Goal: Find specific fact: Find contact information

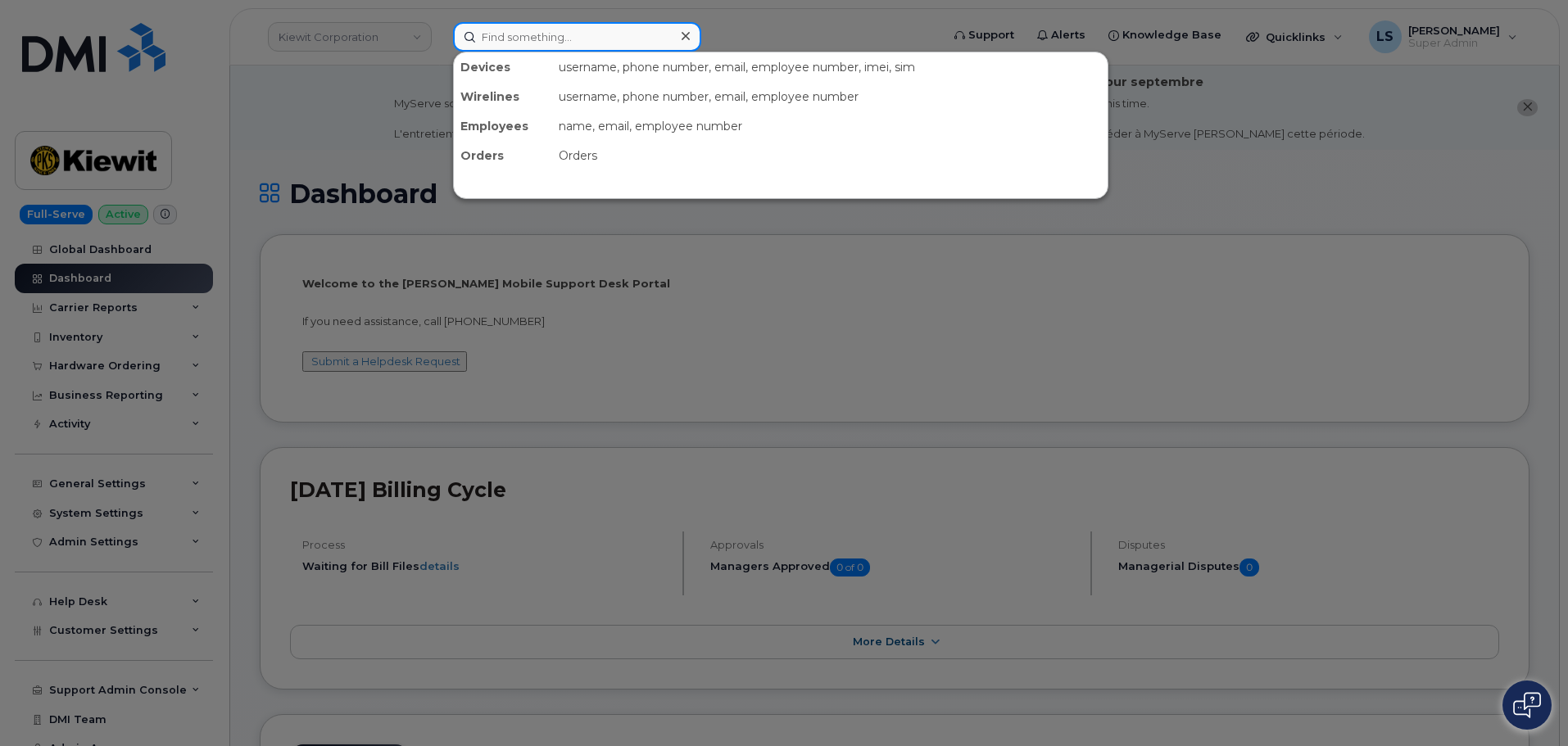
click at [546, 38] on input at bounding box center [577, 36] width 248 height 29
paste input "Edward Walch"
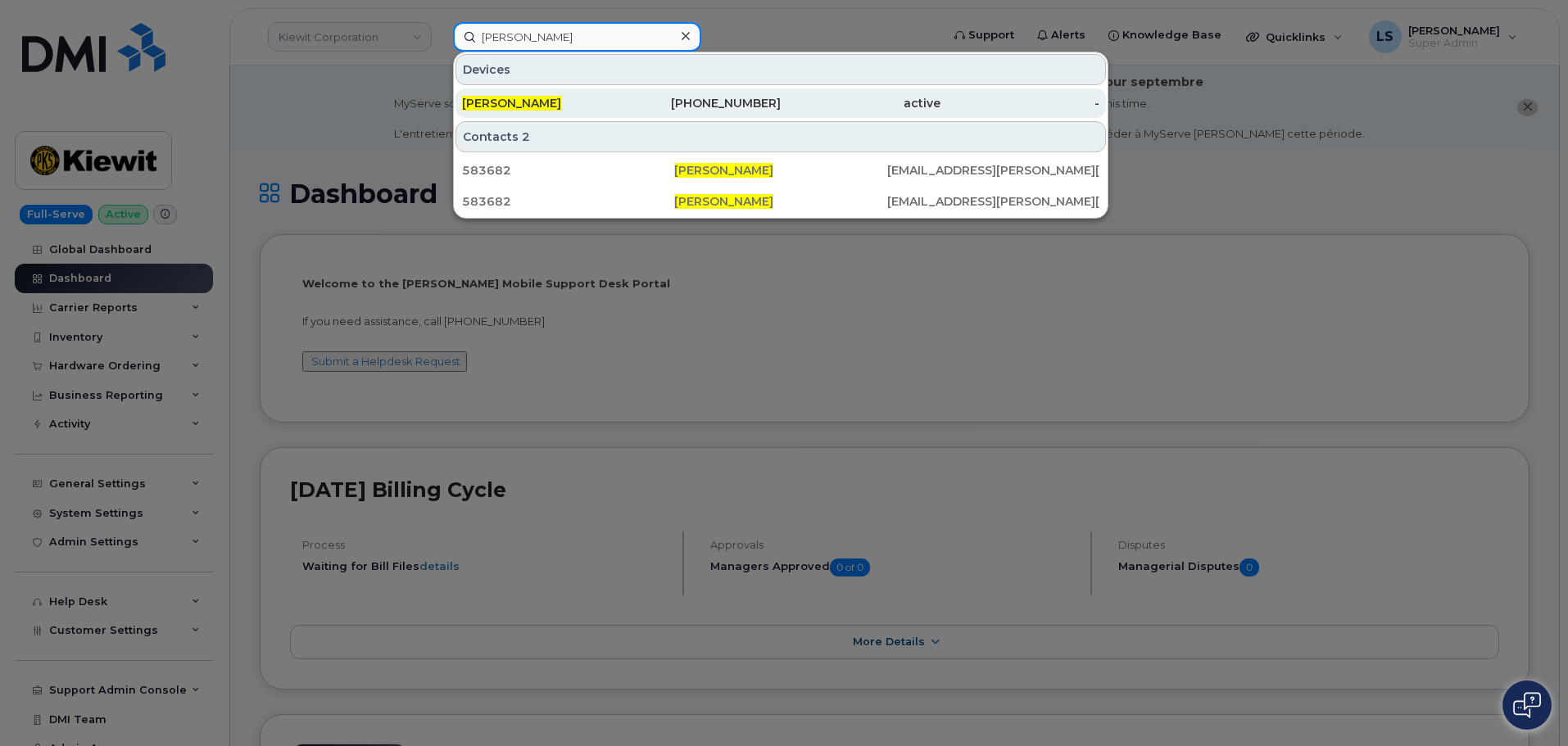
type input "Edward Walch"
click at [673, 105] on div "214-897-9358" at bounding box center [702, 103] width 160 height 16
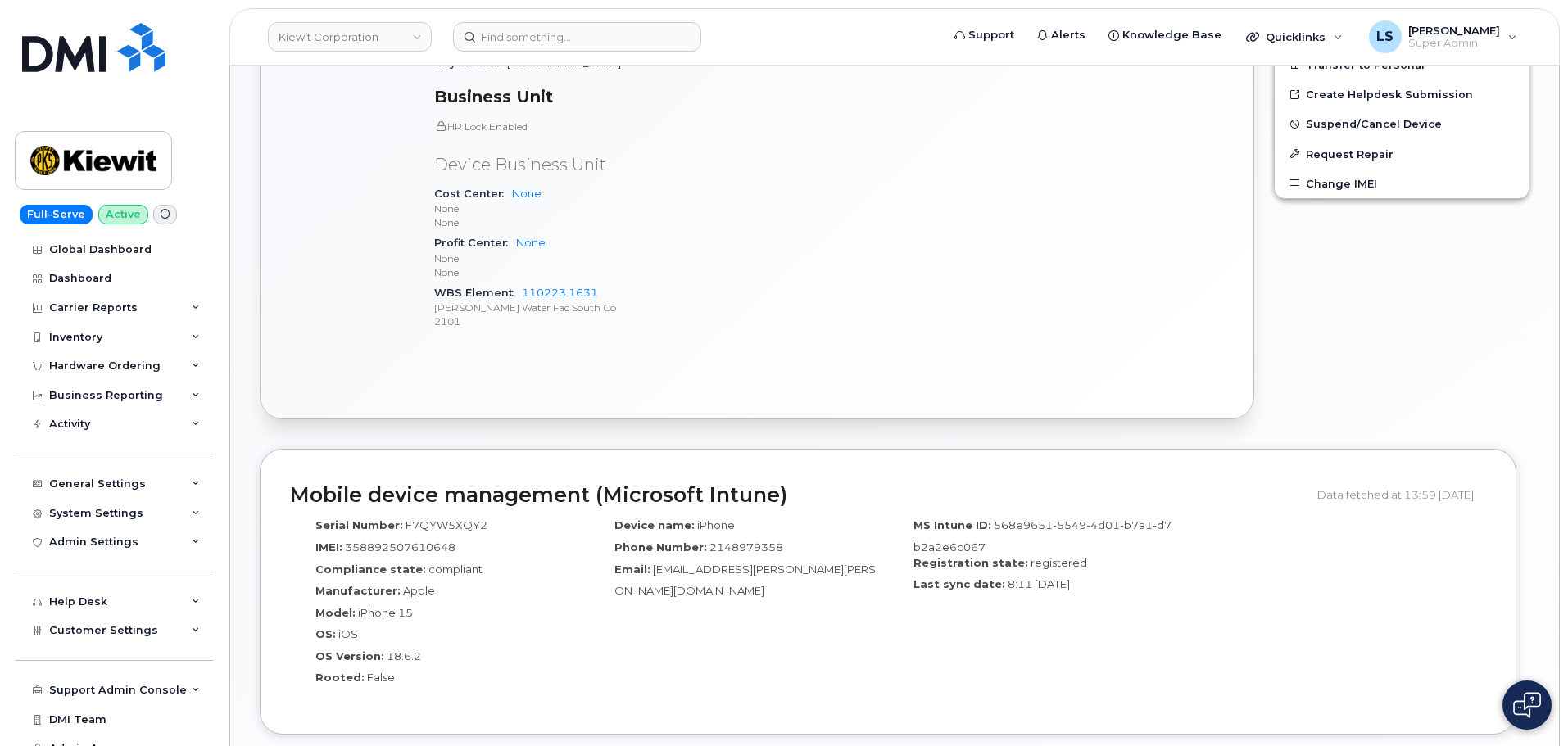
scroll to position [647, 0]
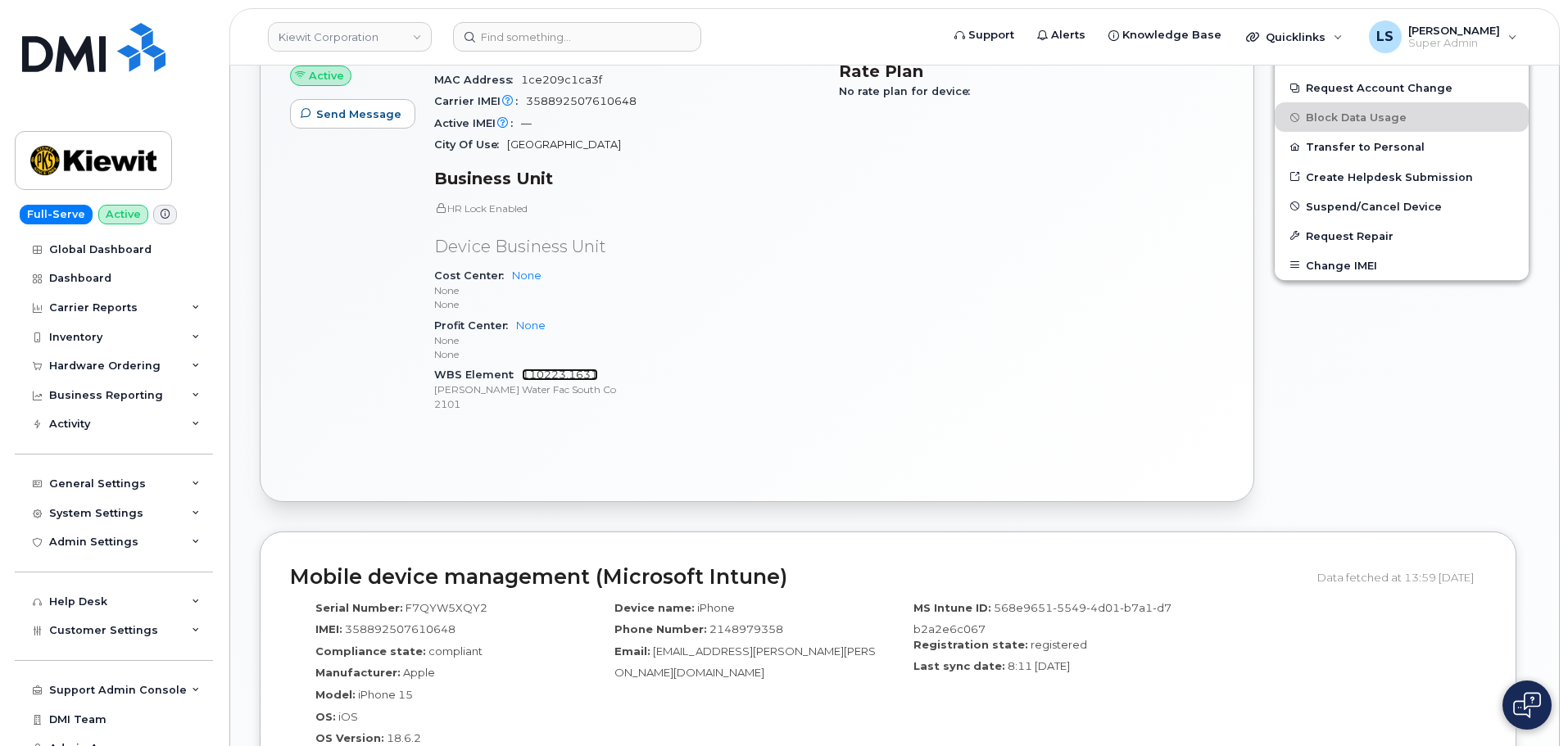
click at [545, 371] on link "110223.1631" at bounding box center [560, 374] width 76 height 12
click at [516, 30] on input at bounding box center [577, 36] width 248 height 29
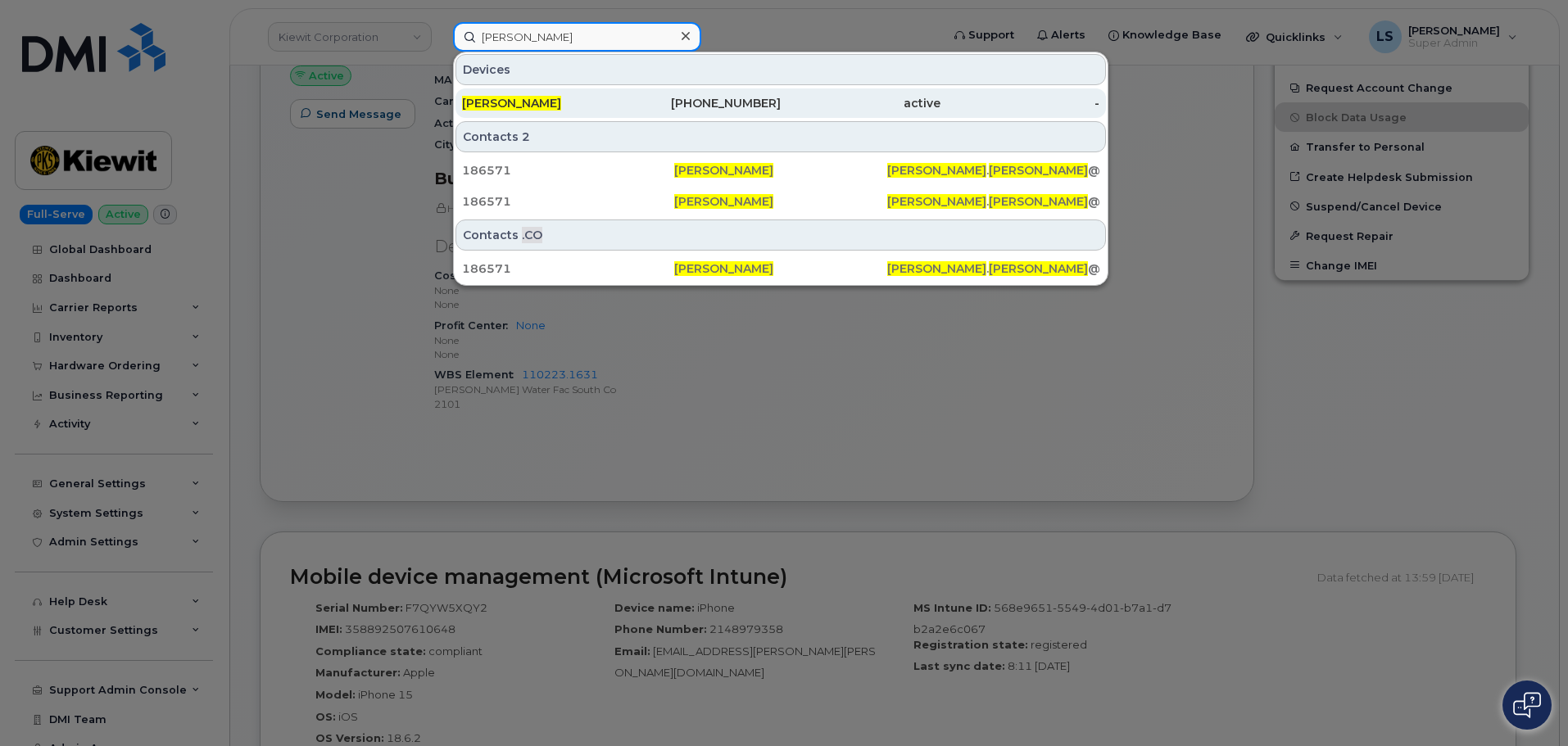
type input "anthony devine"
click at [605, 100] on div "ANTHONY DEVINE" at bounding box center [542, 103] width 160 height 16
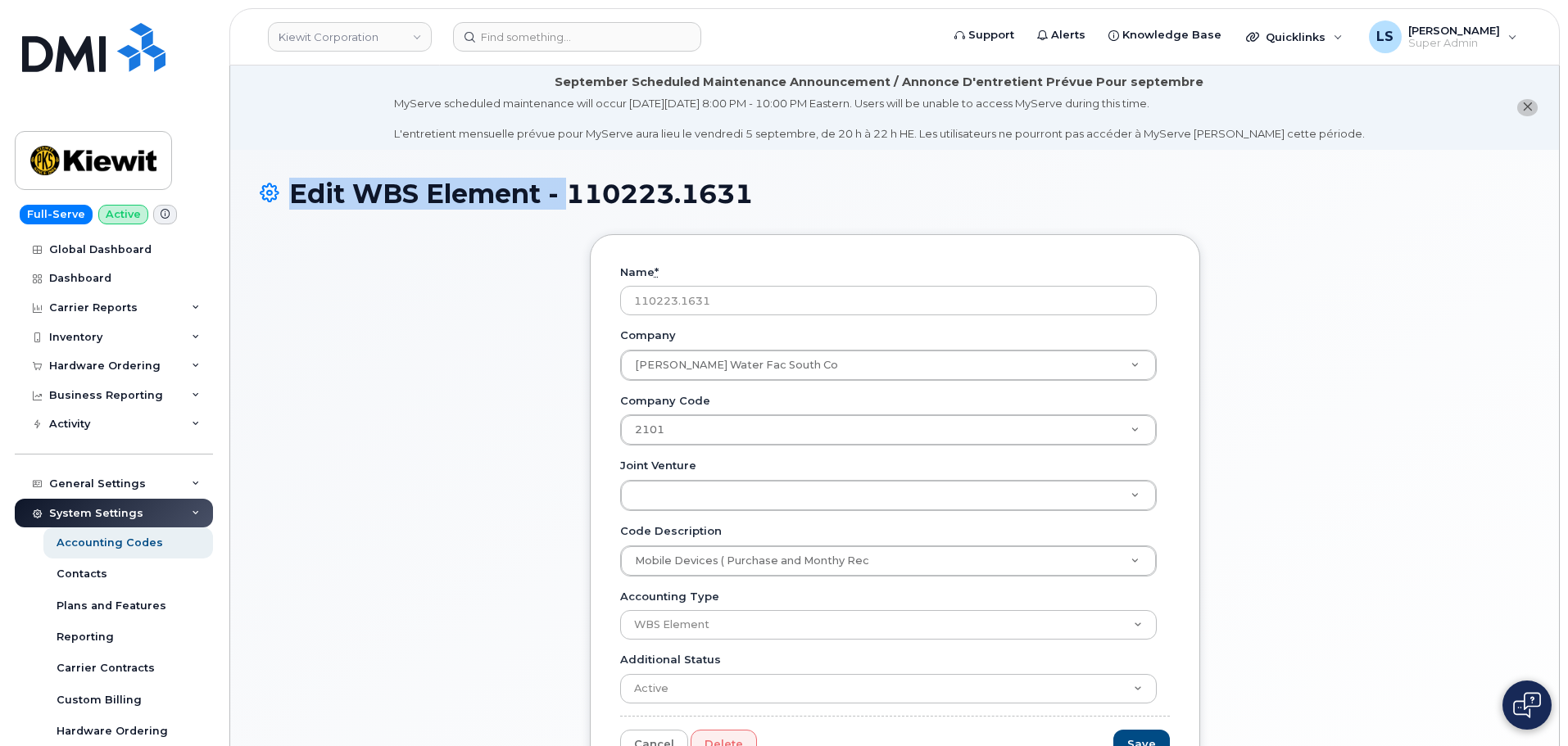
drag, startPoint x: 772, startPoint y: 193, endPoint x: 568, endPoint y: 215, distance: 205.2
click at [569, 215] on div "Edit WBS Element - 110223.1631" at bounding box center [895, 206] width 1270 height 55
click at [568, 215] on div "Edit WBS Element - 110223.1631" at bounding box center [895, 206] width 1270 height 55
drag, startPoint x: 576, startPoint y: 201, endPoint x: 833, endPoint y: 175, distance: 258.3
click at [833, 175] on div "Edit WBS Element - 110223.1631 Name * 110223.1631 Company [PERSON_NAME] Water F…" at bounding box center [895, 554] width 1329 height 807
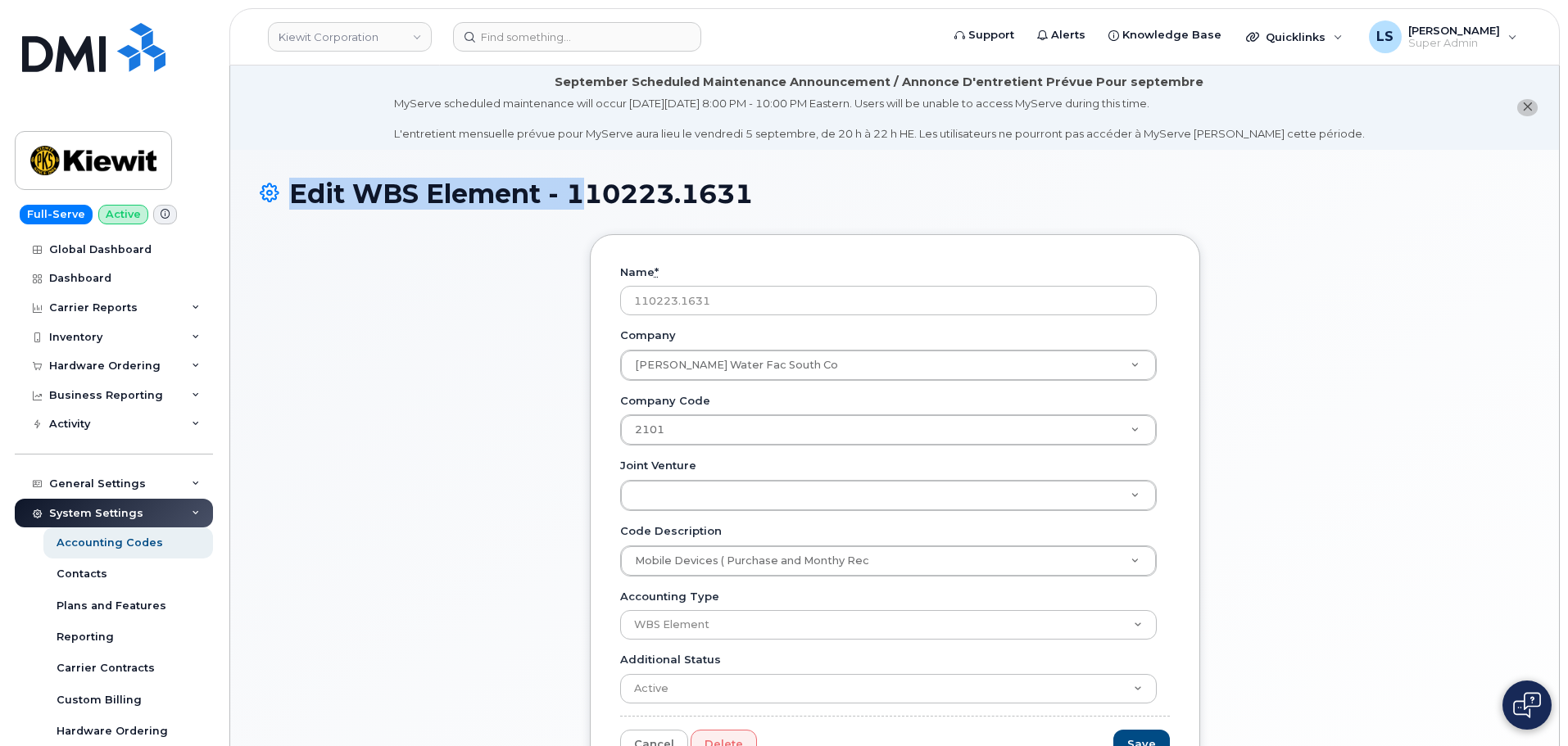
drag, startPoint x: 824, startPoint y: 180, endPoint x: 727, endPoint y: 198, distance: 98.7
click at [824, 179] on h1 "Edit WBS Element - 110223.1631" at bounding box center [895, 193] width 1270 height 29
click at [549, 189] on h1 "Edit WBS Element - 110223.1631" at bounding box center [895, 193] width 1270 height 29
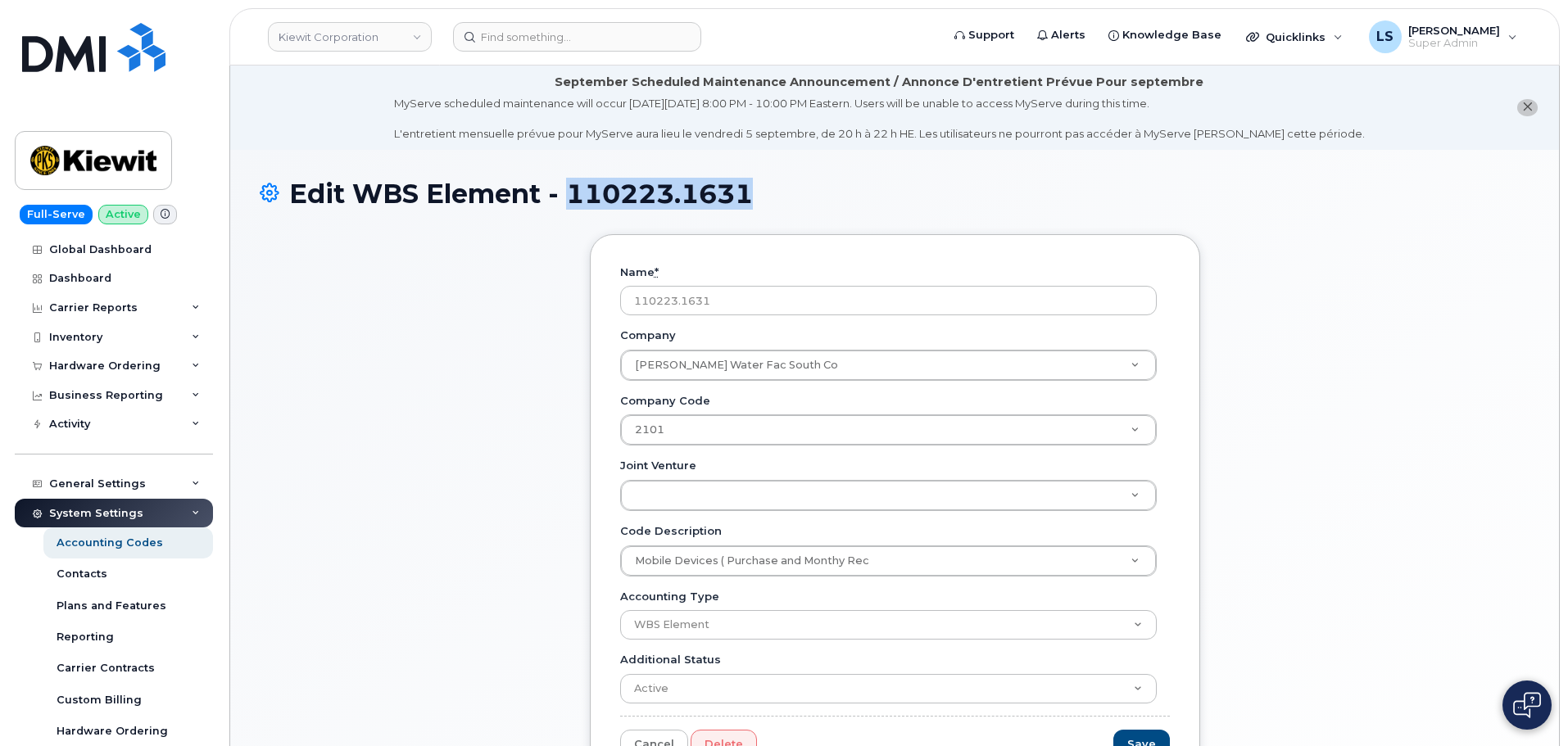
drag, startPoint x: 566, startPoint y: 197, endPoint x: 749, endPoint y: 190, distance: 183.1
click at [749, 190] on h1 "Edit WBS Element - 110223.1631" at bounding box center [895, 193] width 1270 height 29
copy h1 "110223.1631"
click at [111, 544] on div "Accounting Codes" at bounding box center [109, 542] width 107 height 14
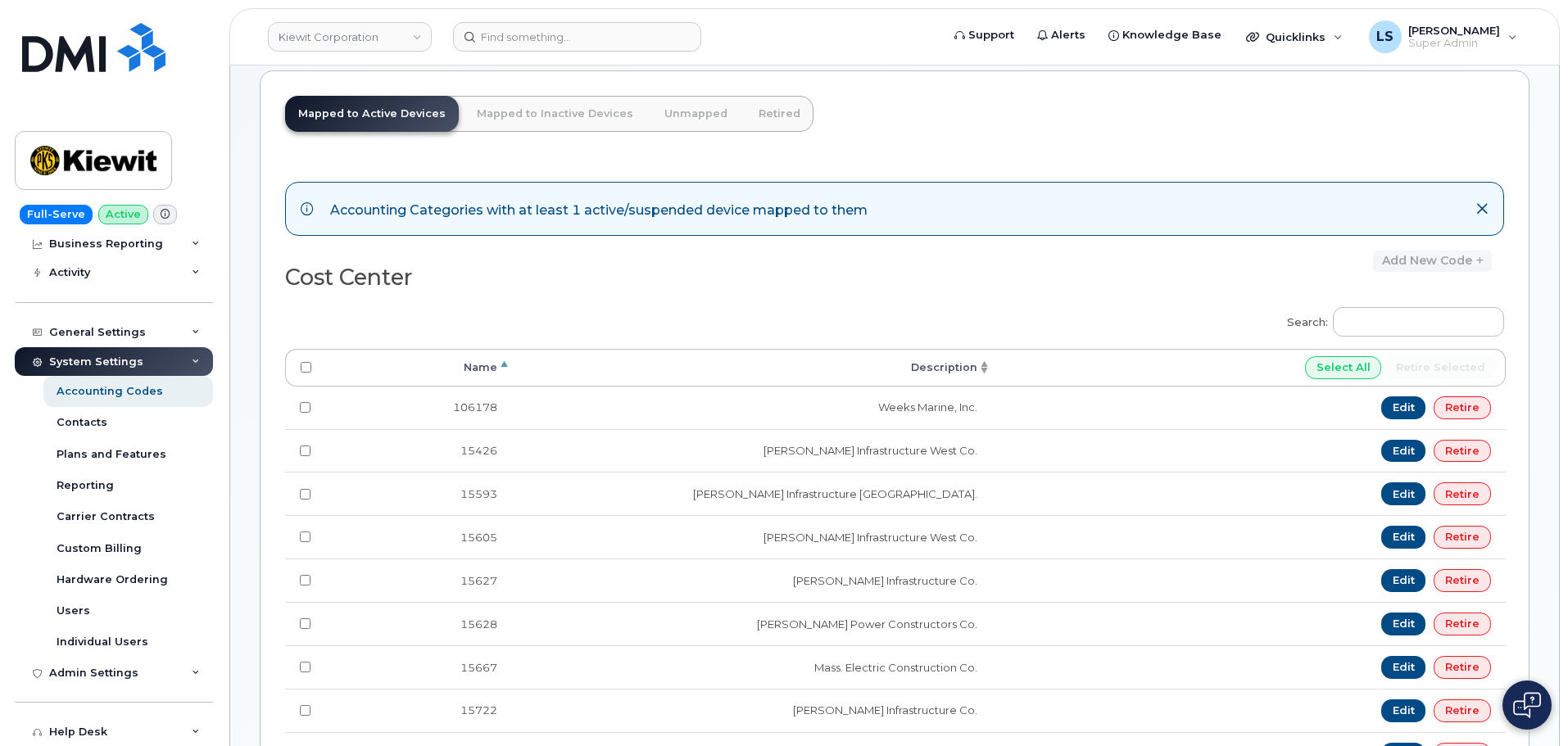
scroll to position [164, 0]
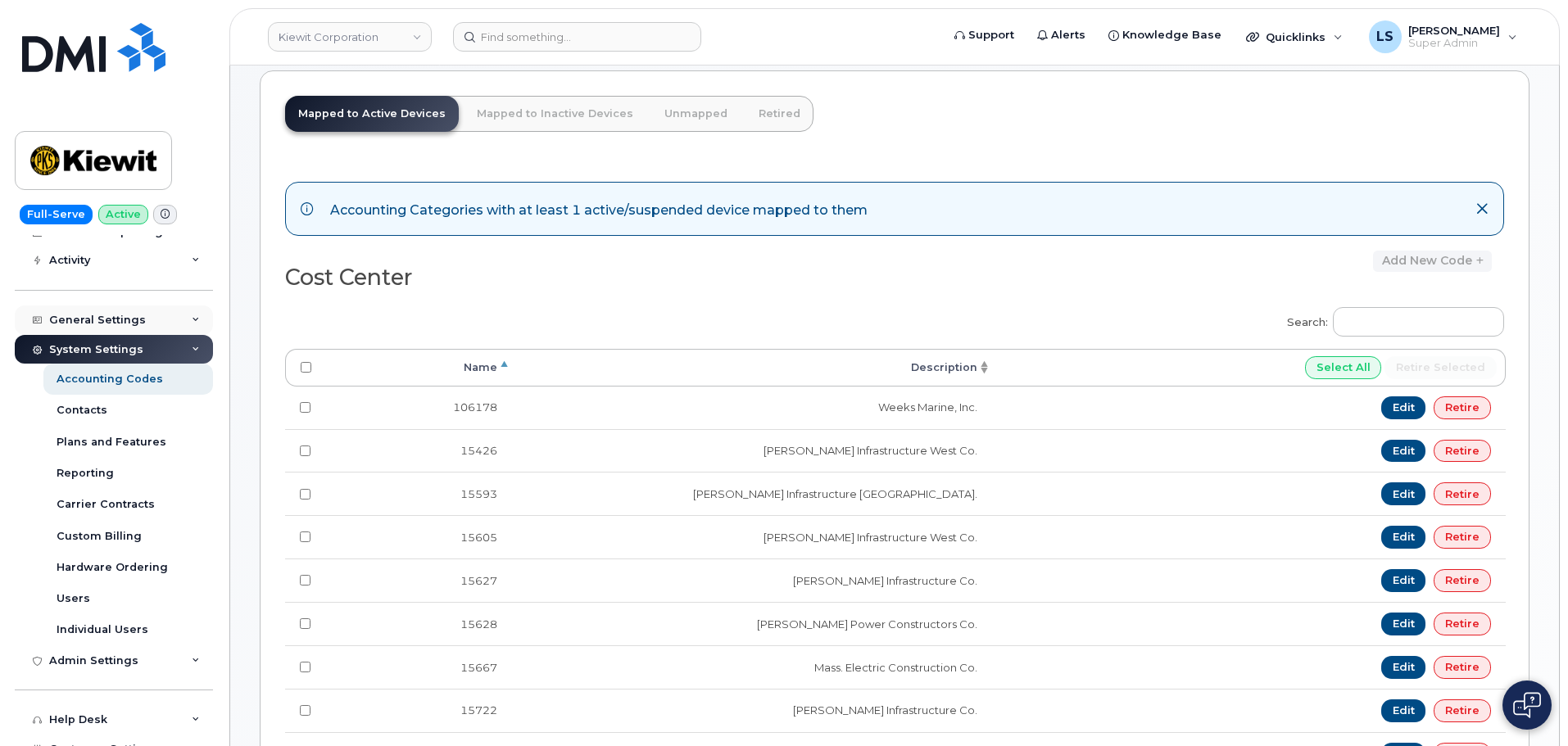
click at [177, 326] on div "General Settings" at bounding box center [113, 320] width 198 height 29
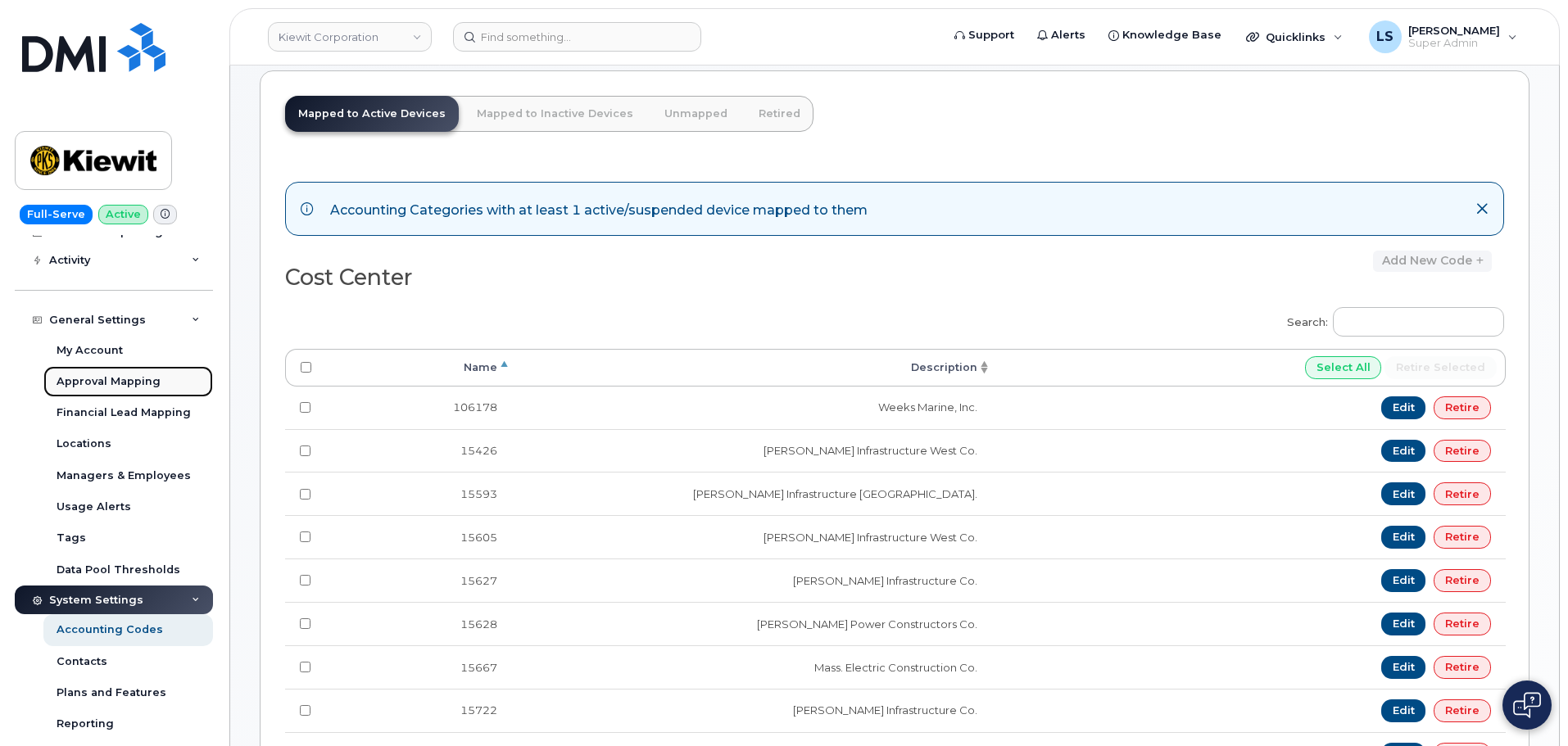
click at [128, 385] on div "Approval Mapping" at bounding box center [108, 381] width 104 height 14
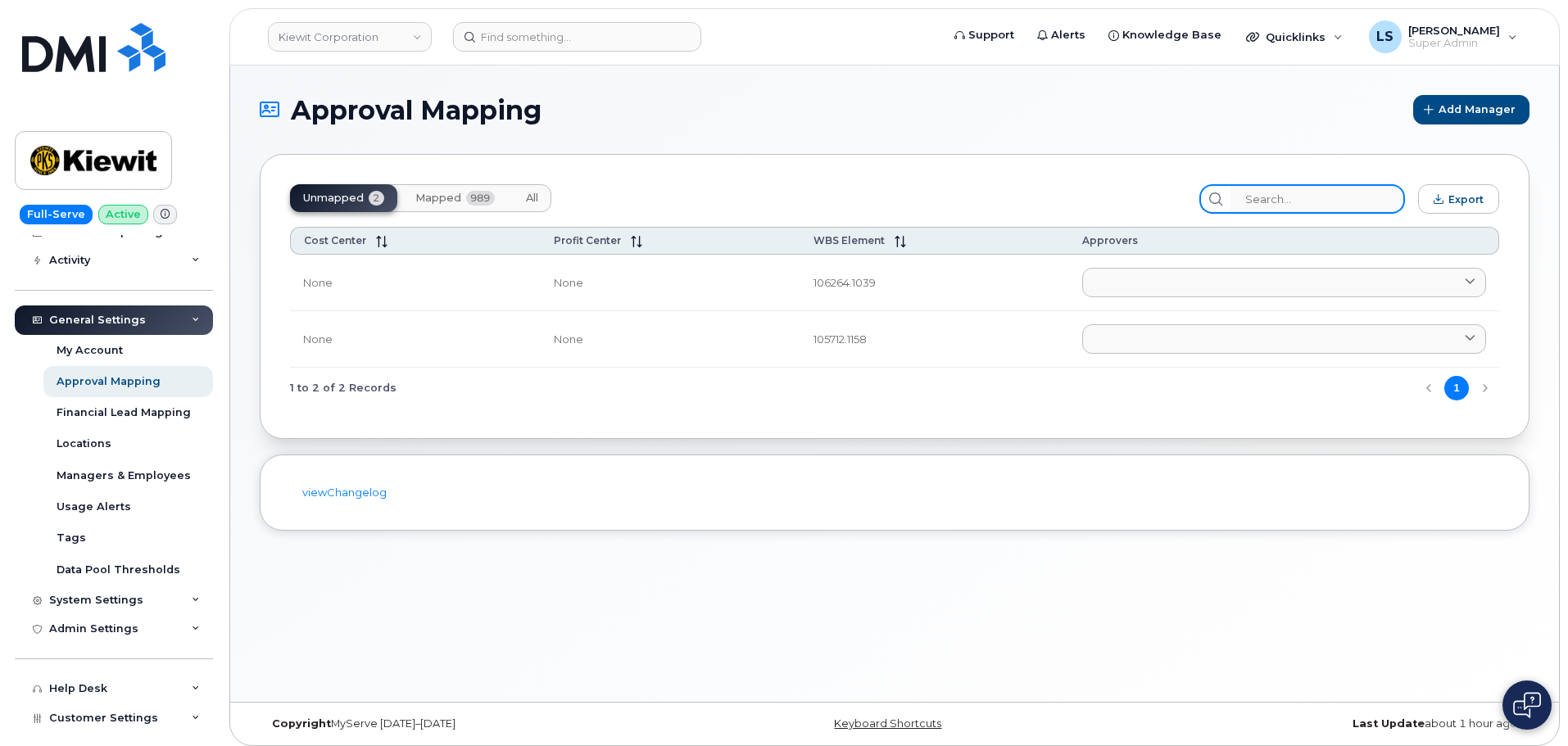
click at [1344, 206] on input "search" at bounding box center [1318, 199] width 174 height 29
paste input "110223.1631"
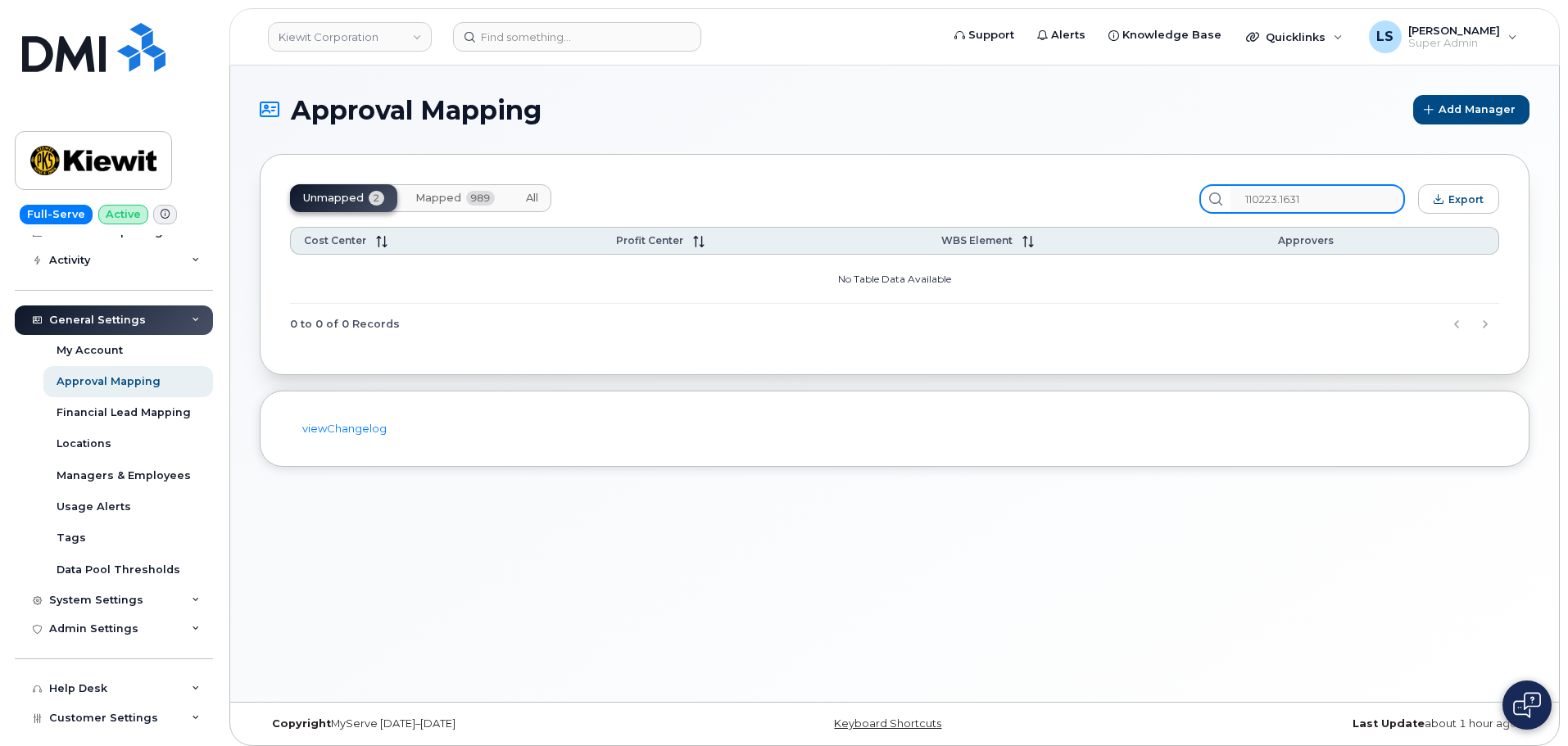
type input "110223.1631"
click at [545, 198] on button "All" at bounding box center [532, 198] width 38 height 28
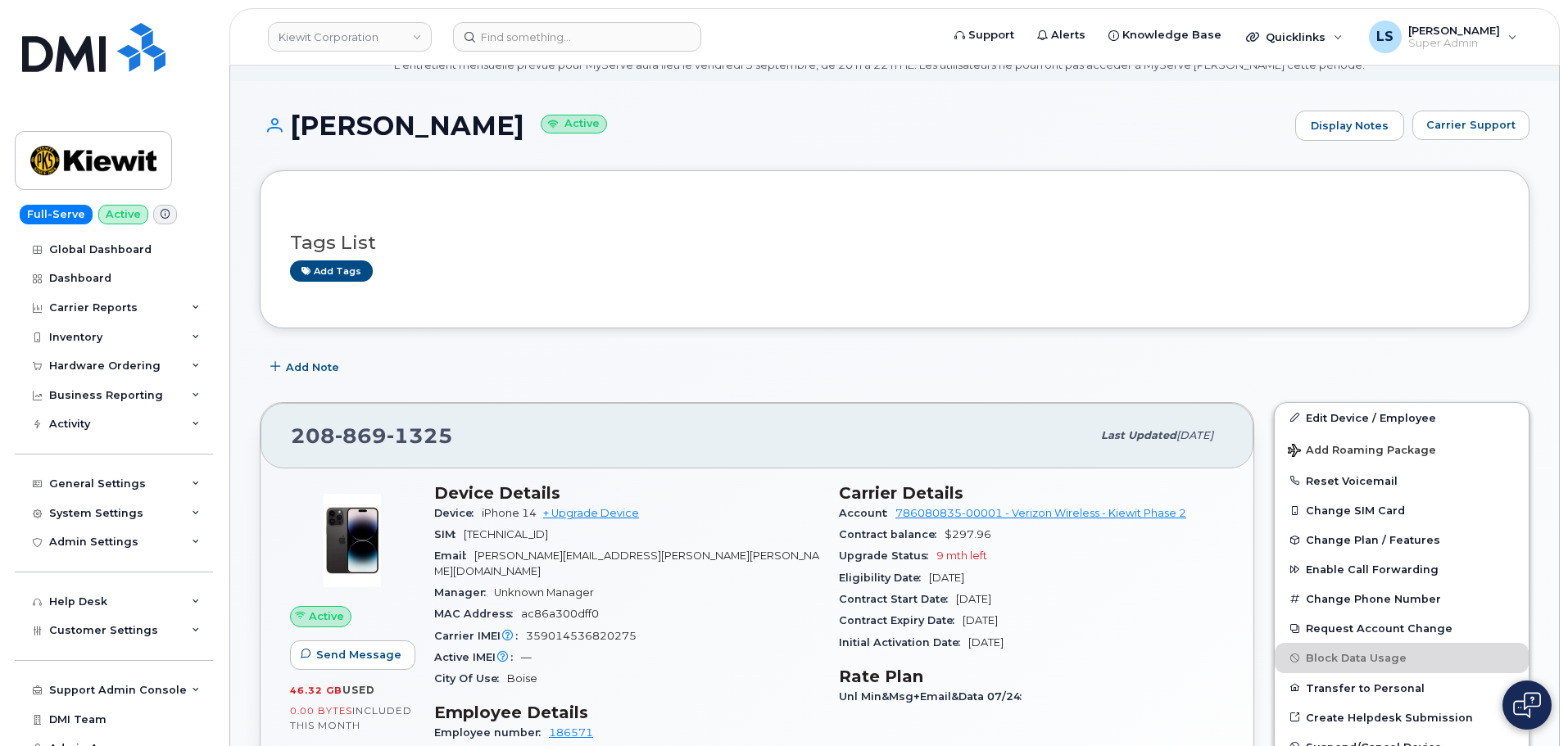
scroll to position [164, 0]
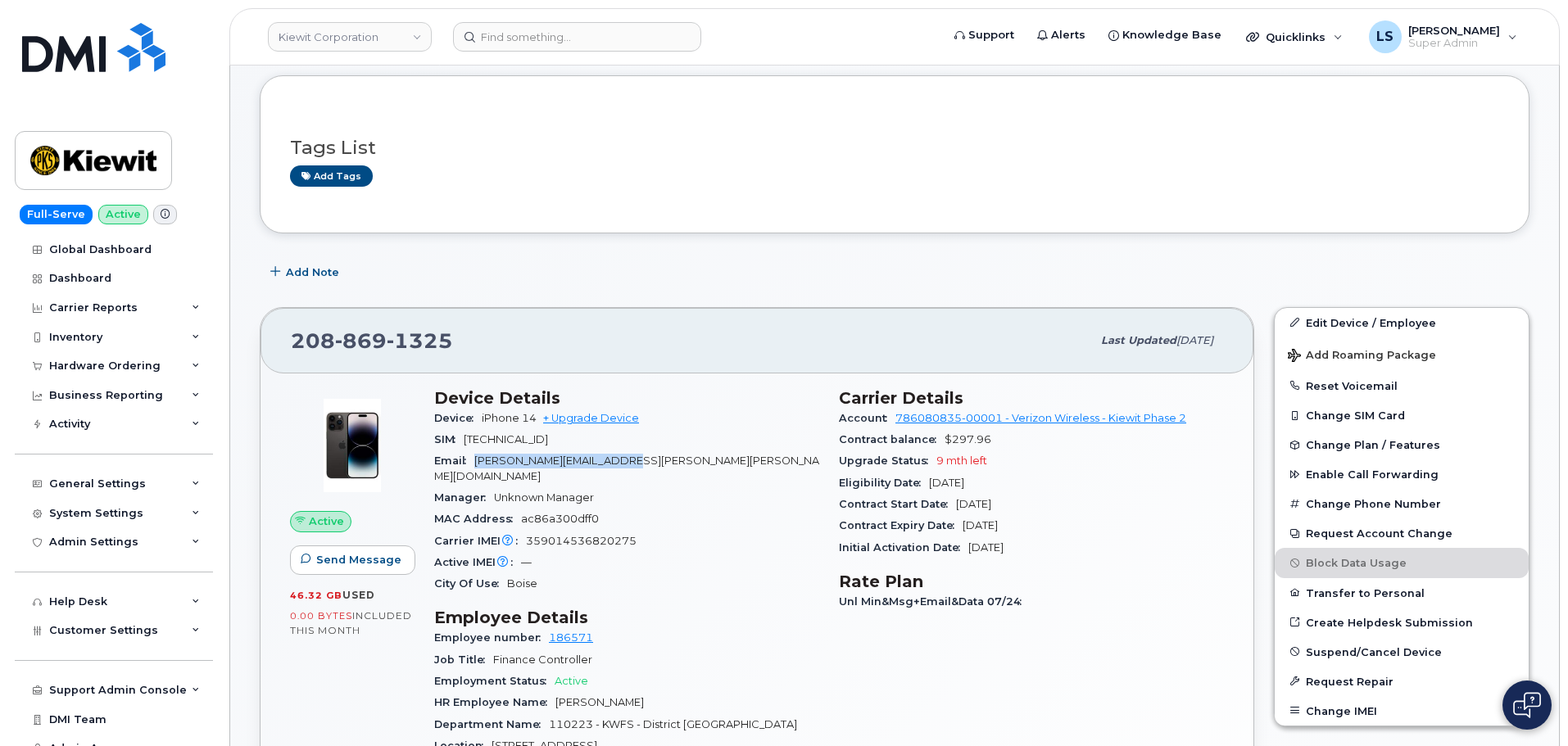
drag, startPoint x: 476, startPoint y: 461, endPoint x: 648, endPoint y: 465, distance: 172.0
click at [648, 465] on div "Email ANTHONY.DEVINE@KIEWIT.COM" at bounding box center [626, 468] width 386 height 37
copy span "ANTHONY.DEVINE@KIEWIT.COM"
click at [574, 35] on input at bounding box center [577, 36] width 248 height 29
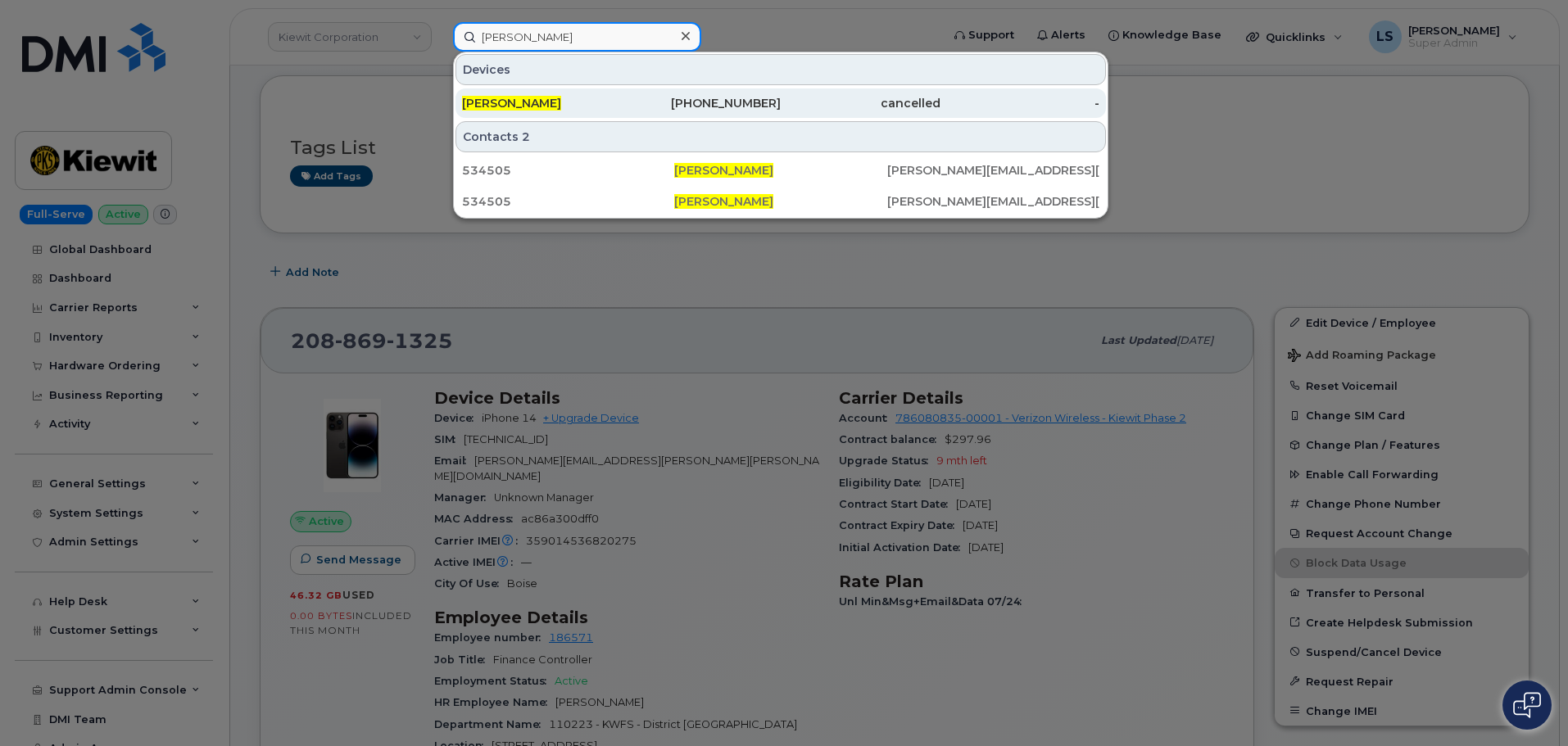
type input "carey Hall"
click at [595, 101] on div "Carey Hall" at bounding box center [542, 103] width 160 height 16
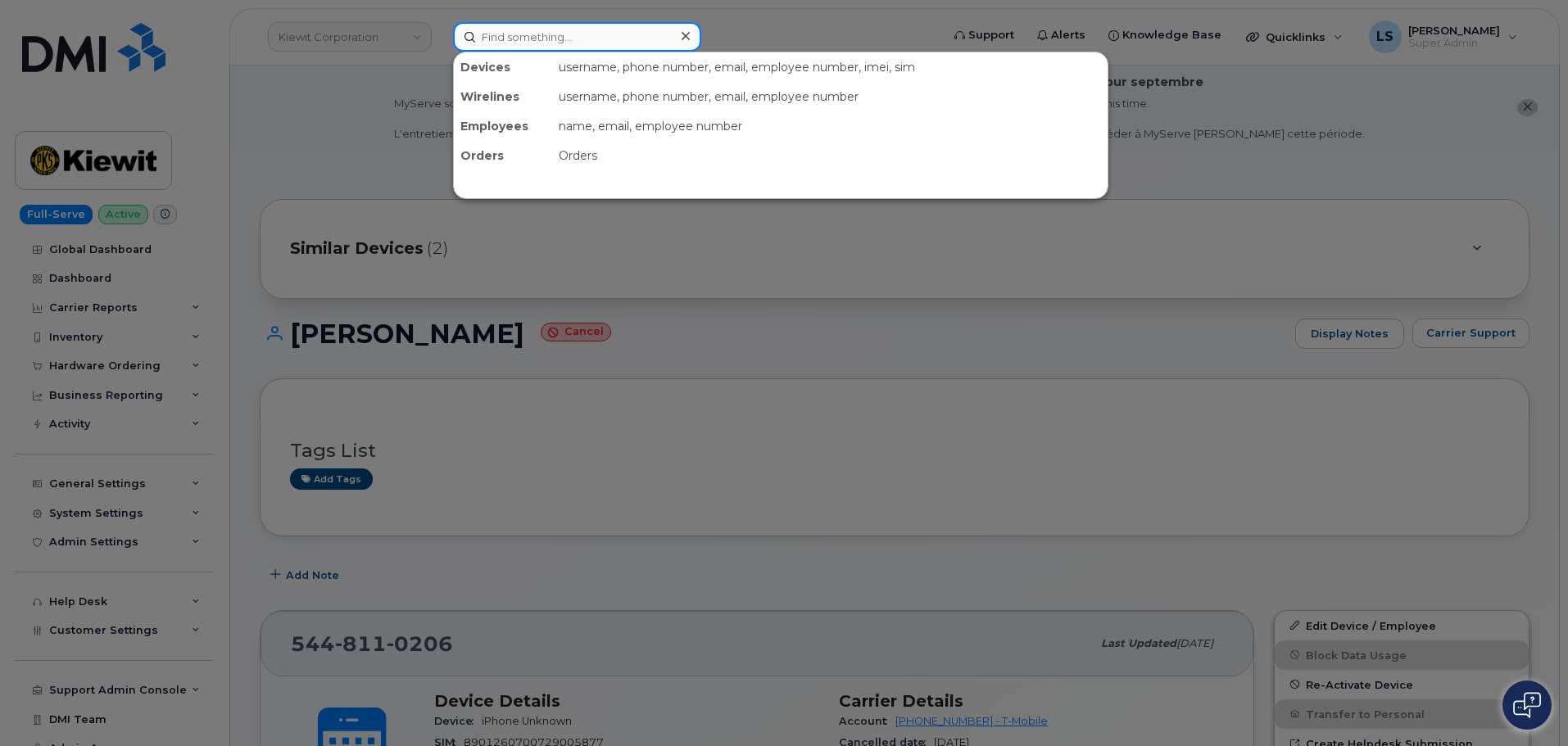
click at [539, 43] on input at bounding box center [577, 36] width 248 height 29
click at [335, 124] on div at bounding box center [784, 373] width 1568 height 746
click at [605, 32] on input at bounding box center [577, 36] width 248 height 29
paste input "[PERSON_NAME]"
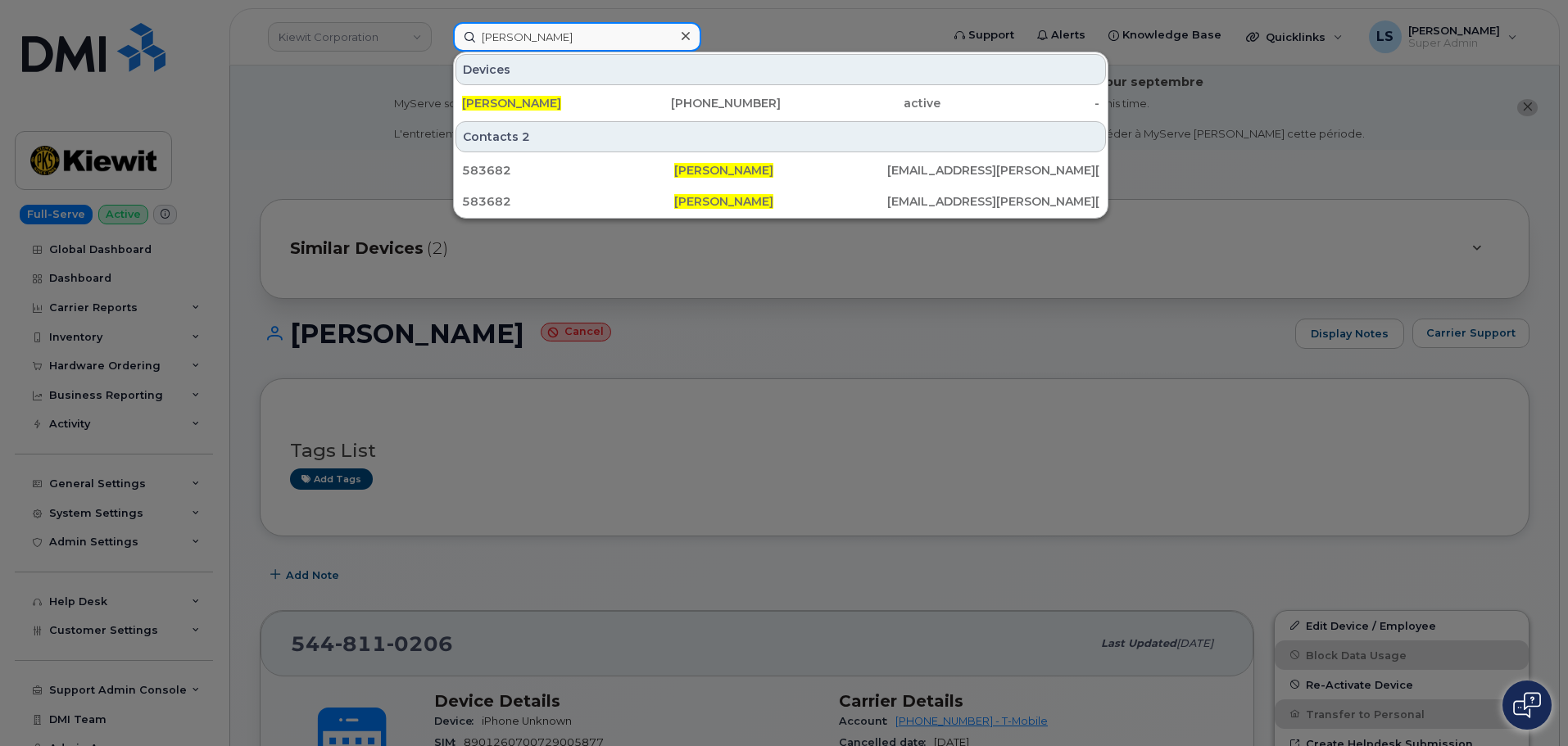
type input "[PERSON_NAME]"
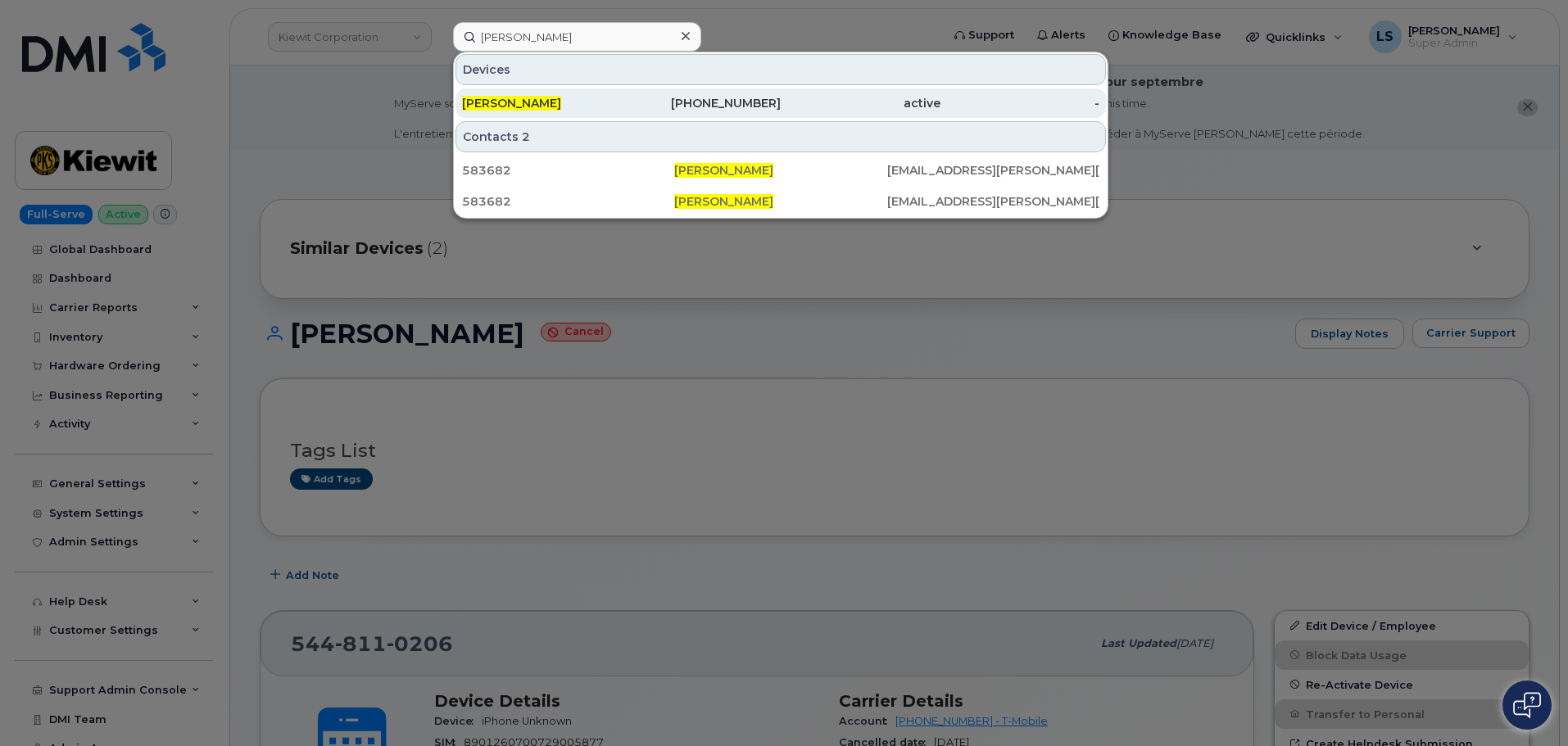
click at [584, 96] on div "[PERSON_NAME]" at bounding box center [542, 103] width 160 height 16
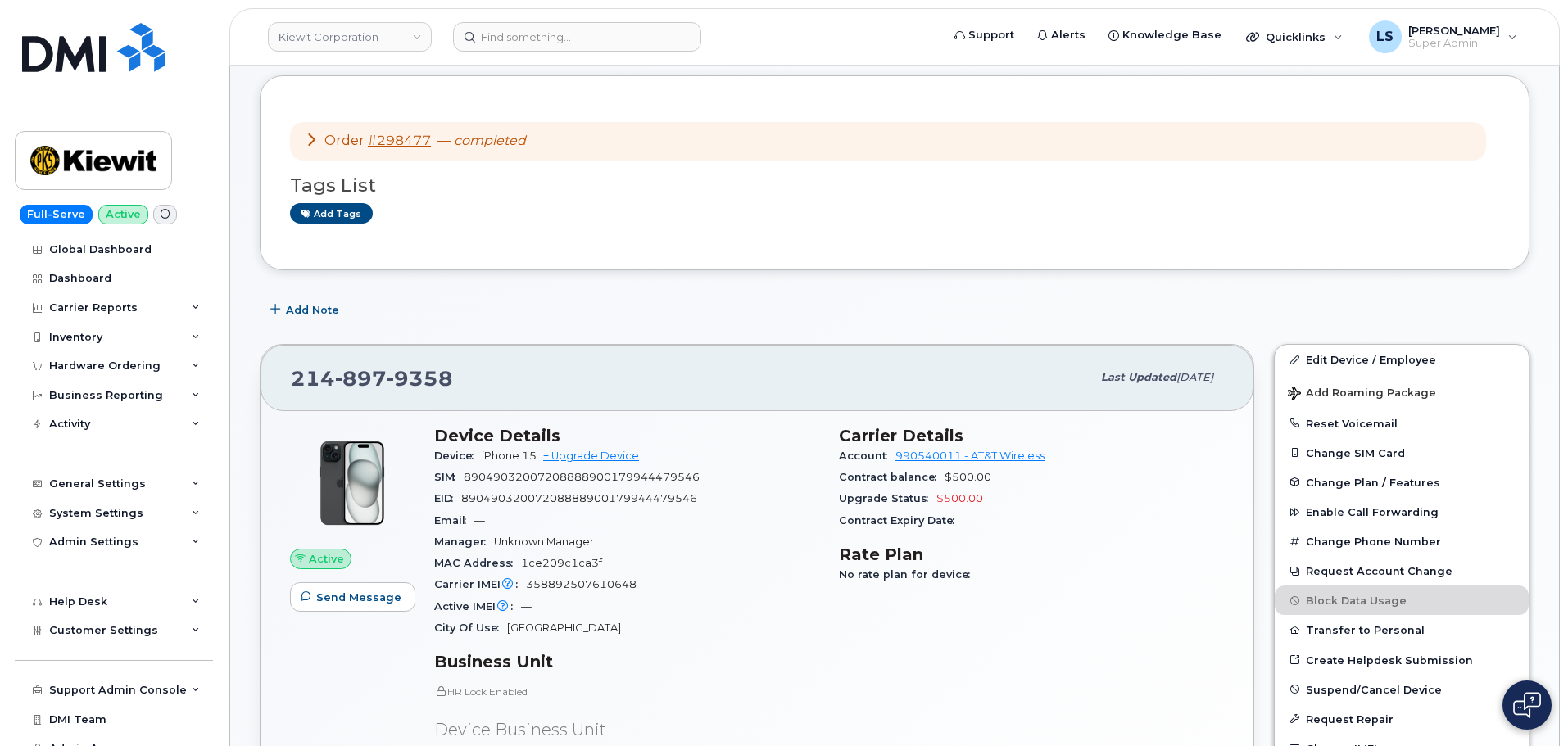
scroll to position [327, 0]
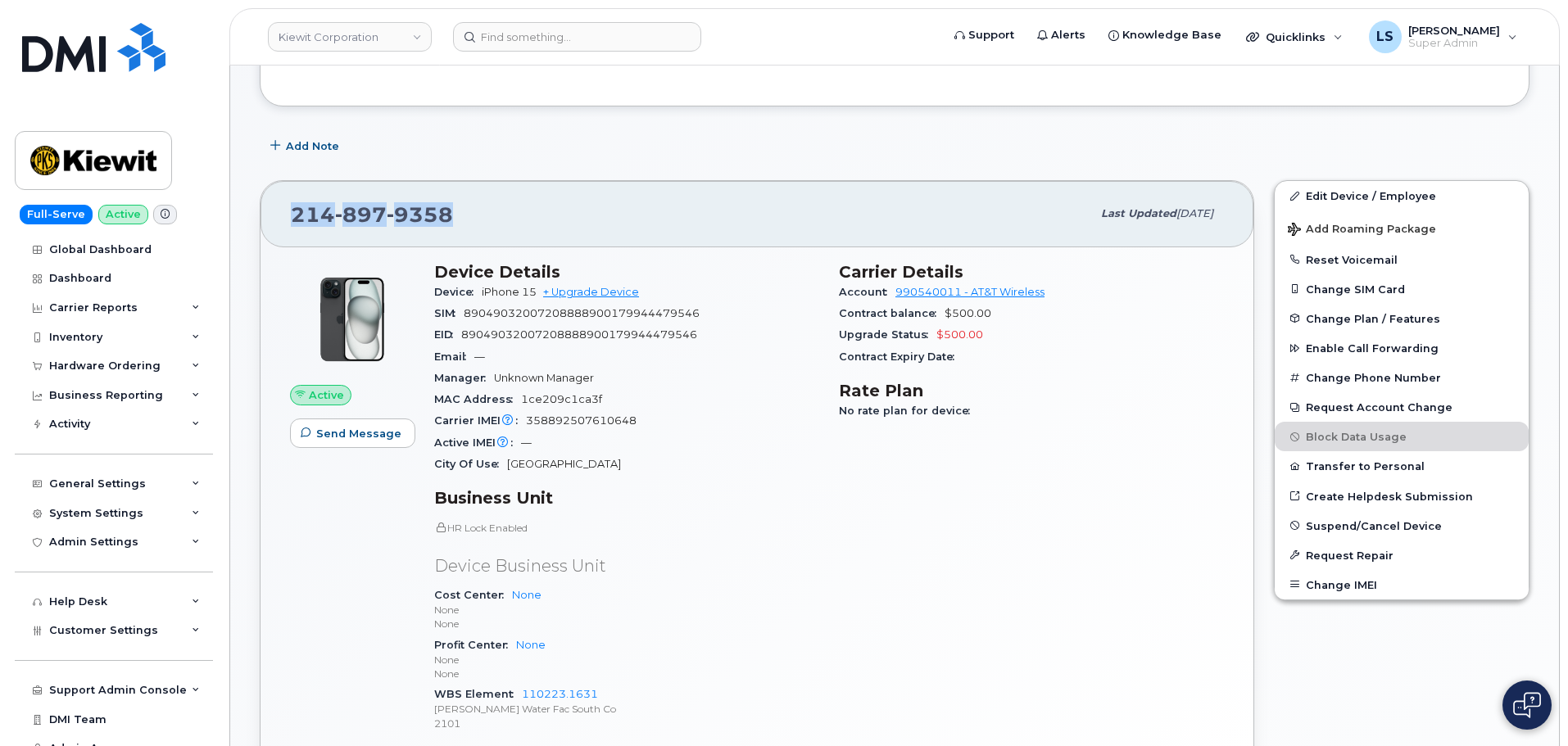
drag, startPoint x: 460, startPoint y: 209, endPoint x: 222, endPoint y: 227, distance: 238.7
click at [510, 228] on div "[PHONE_NUMBER]" at bounding box center [691, 214] width 801 height 34
